Goal: Information Seeking & Learning: Learn about a topic

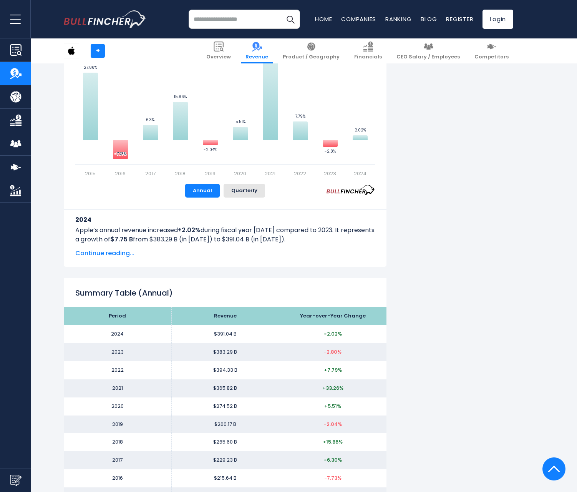
click at [243, 18] on input "search" at bounding box center [244, 19] width 111 height 19
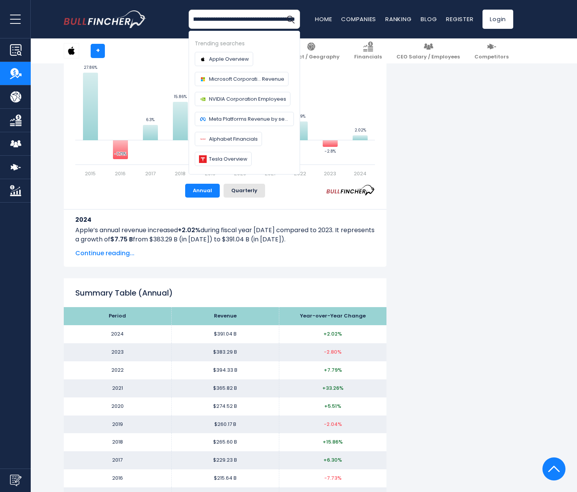
scroll to position [0, 30]
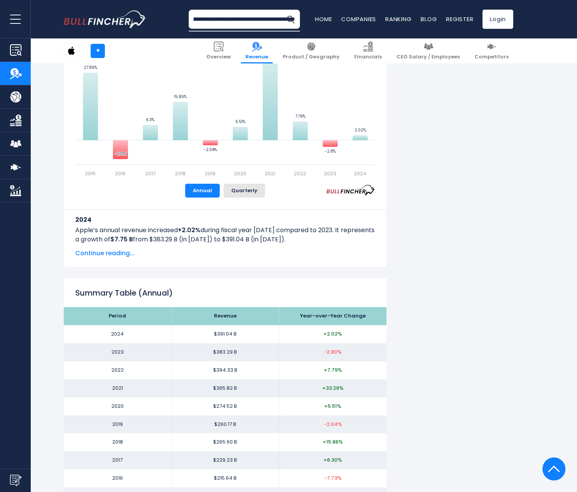
type input "**********"
click at [281, 10] on button "Search" at bounding box center [290, 19] width 19 height 19
